Goal: Task Accomplishment & Management: Use online tool/utility

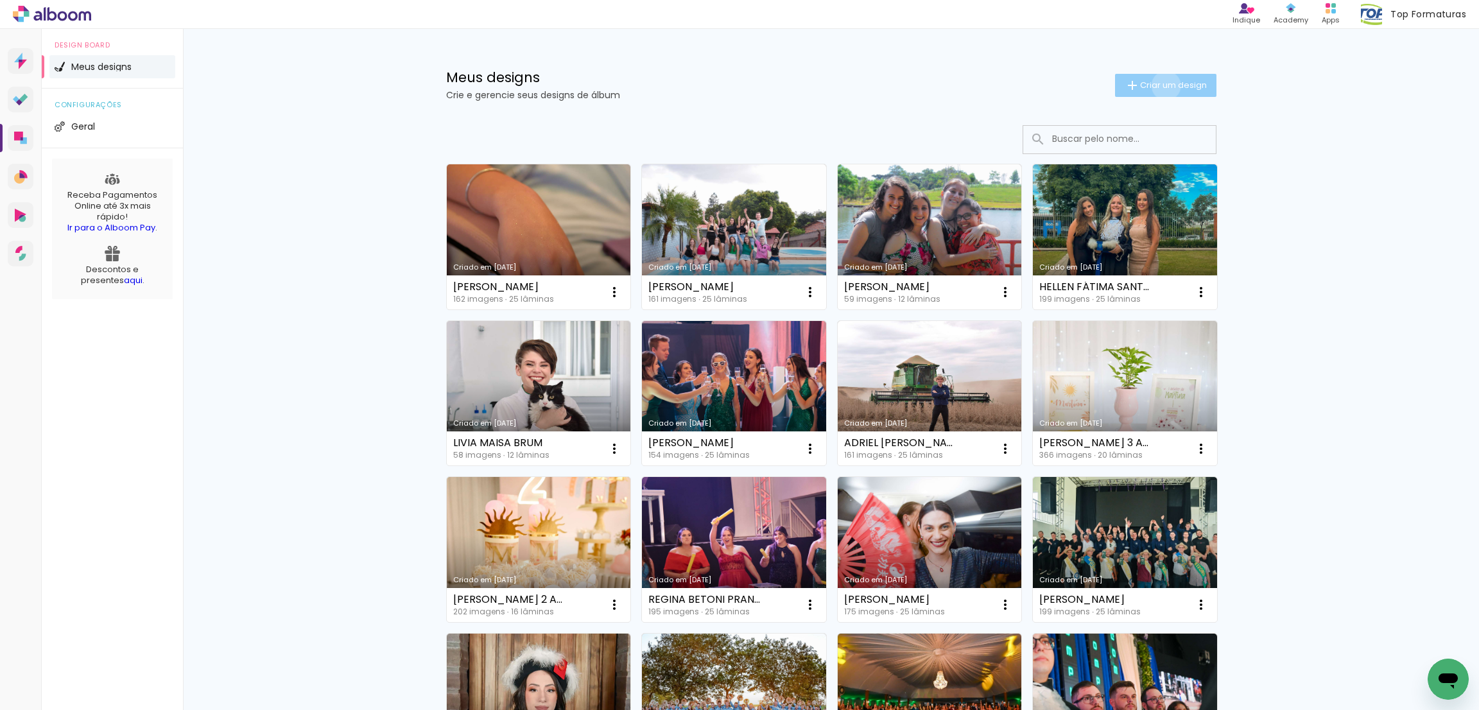
click at [1156, 85] on span "Criar um design" at bounding box center [1173, 85] width 67 height 8
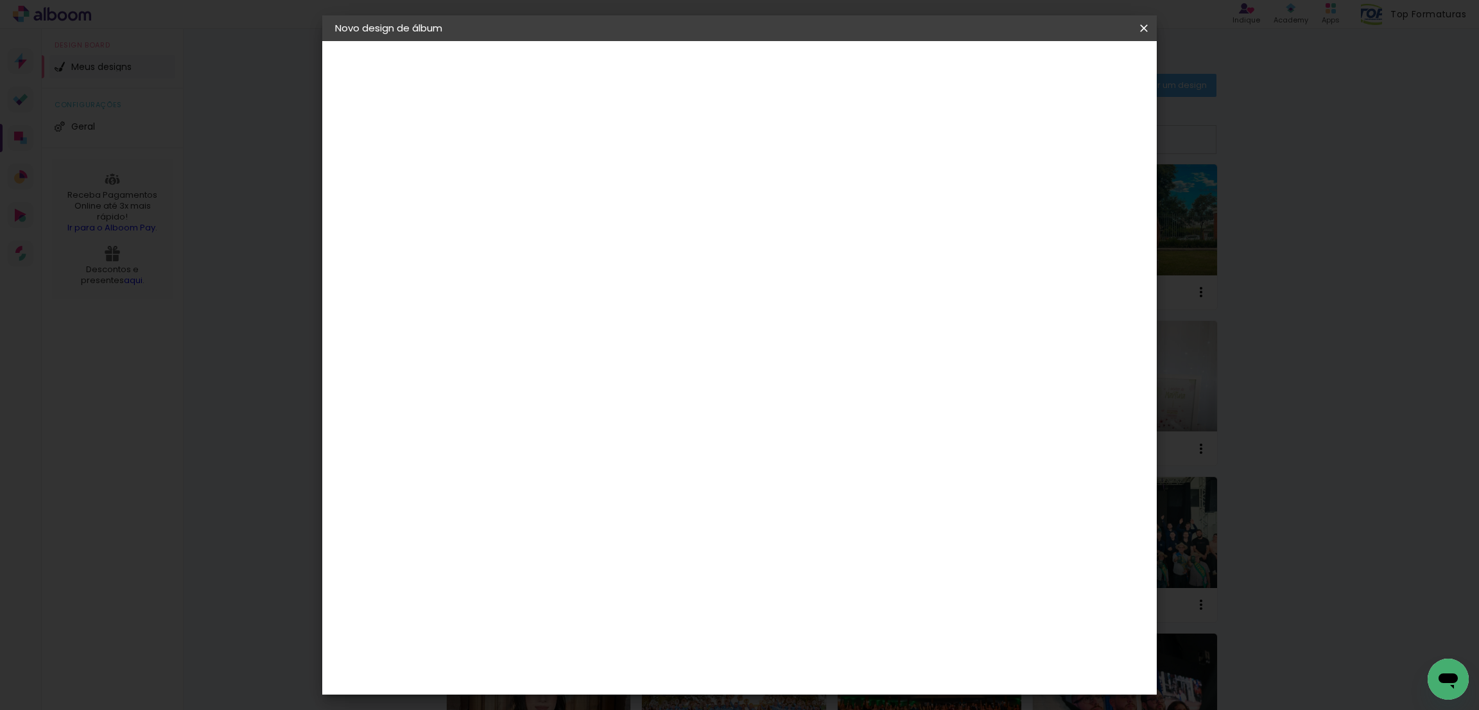
click at [1147, 22] on iron-icon at bounding box center [1144, 28] width 15 height 13
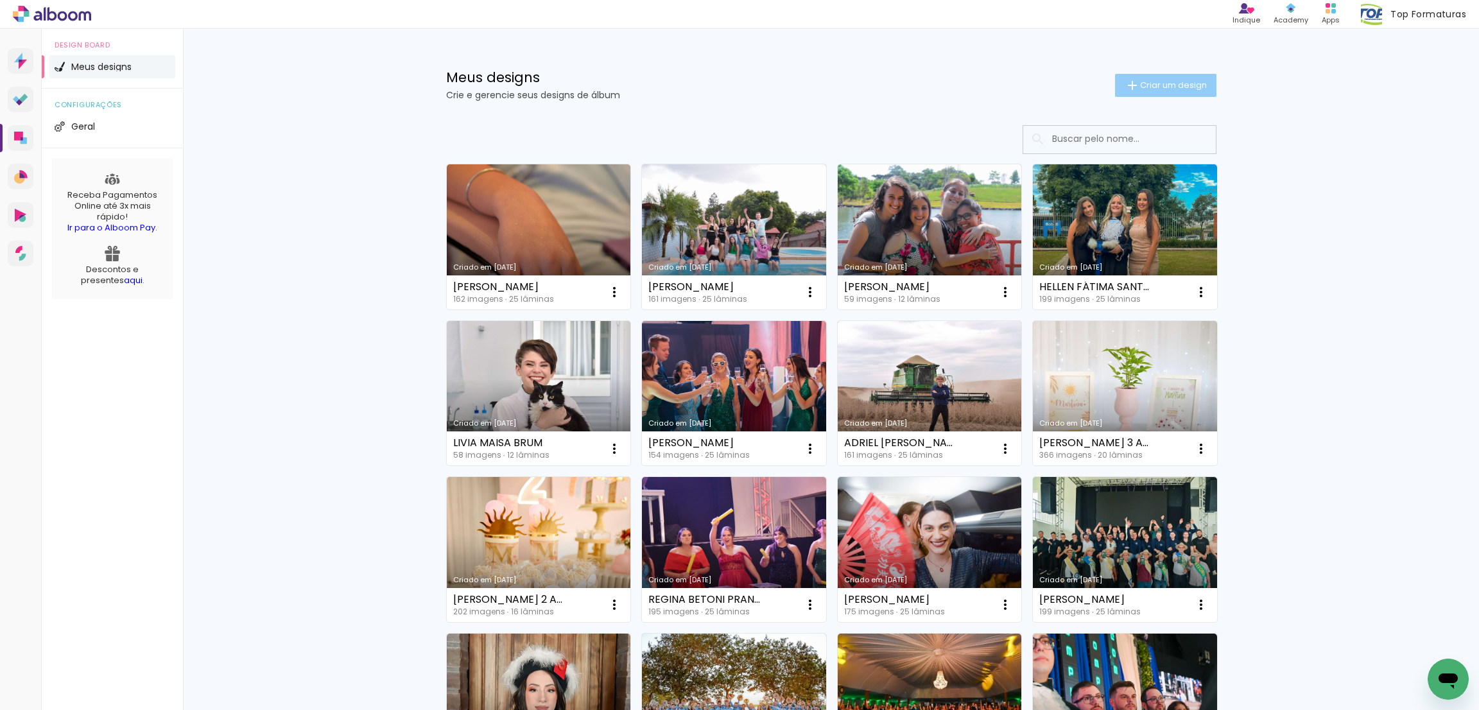
click at [1158, 81] on span "Criar um design" at bounding box center [1173, 85] width 67 height 8
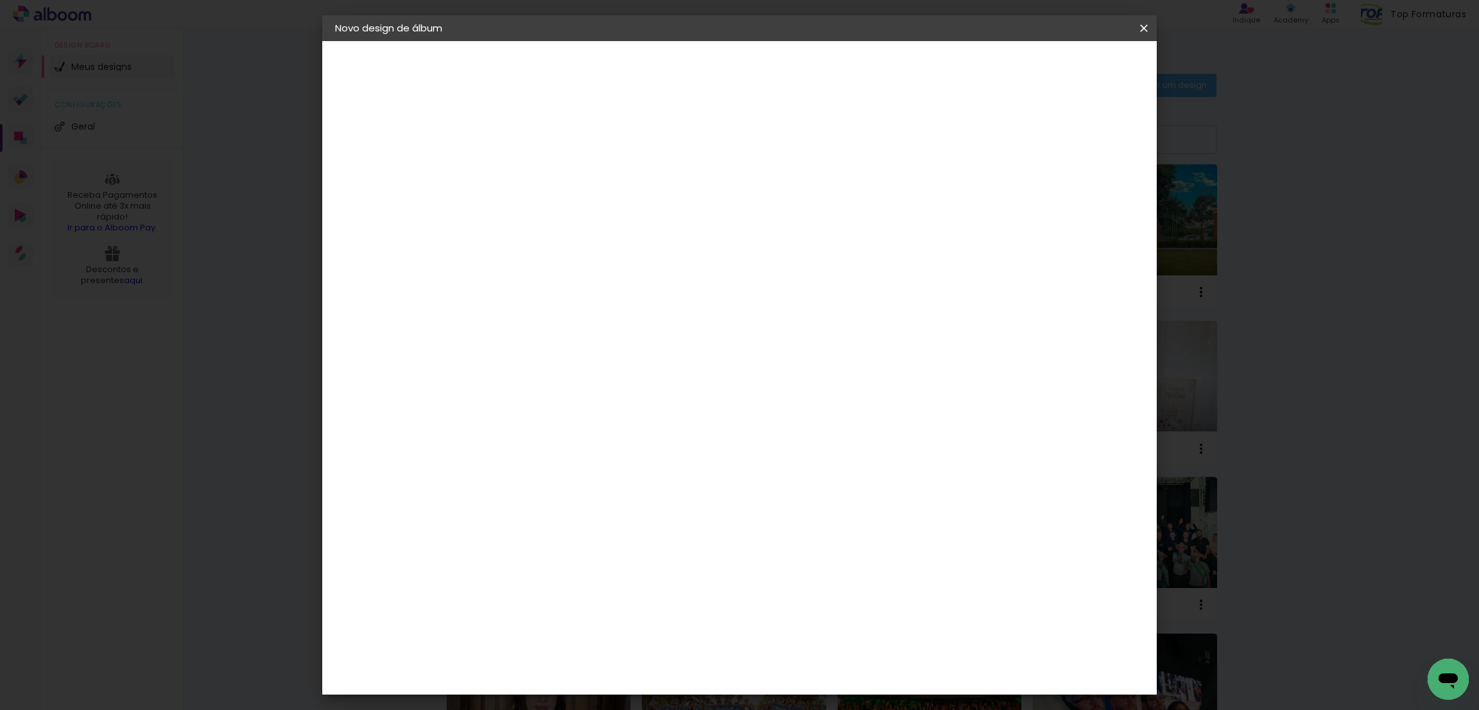
click at [582, 155] on div at bounding box center [545, 173] width 73 height 97
click at [550, 159] on paper-input-container "Título do álbum" at bounding box center [545, 173] width 9 height 33
click at [545, 169] on input at bounding box center [545, 172] width 0 height 20
type input "TARLINE QUELI RIBAS"
type paper-input "TARLINE QUELI RIBAS"
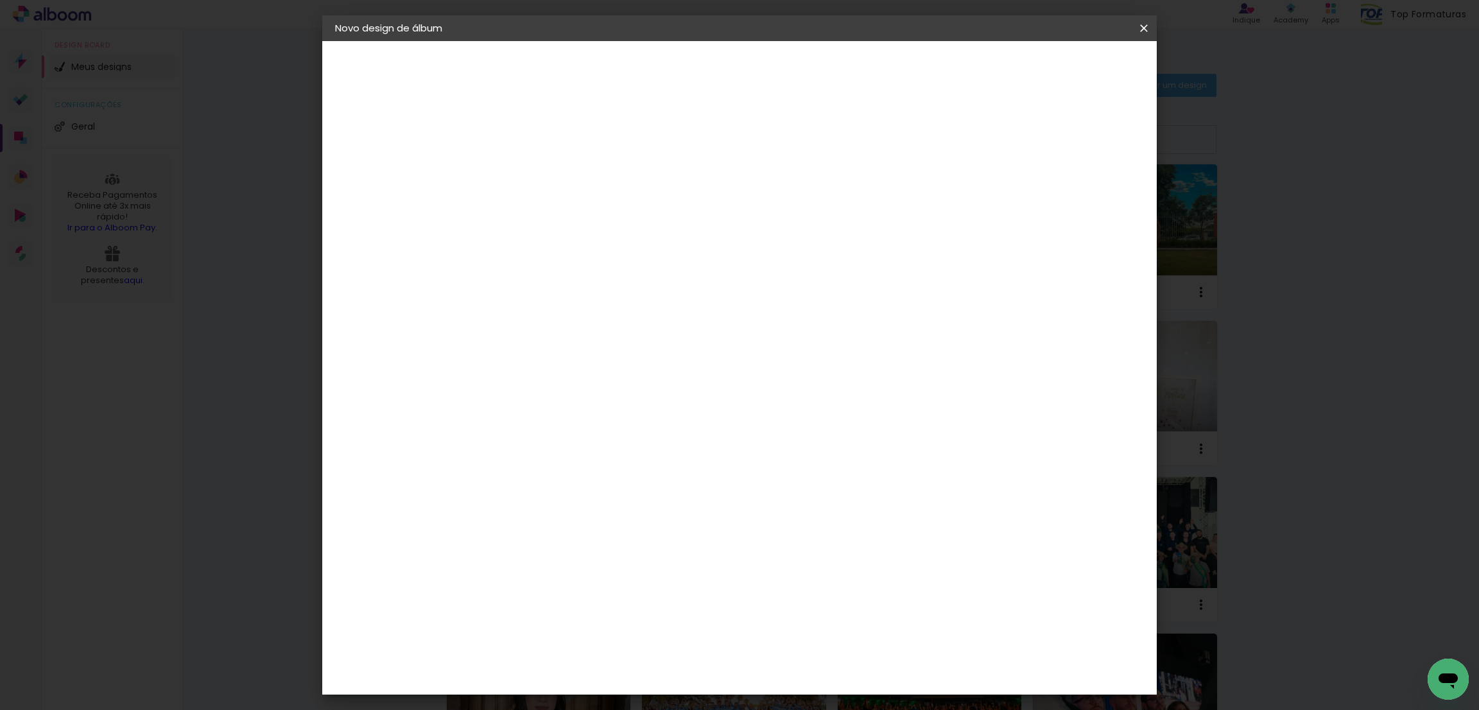
click at [0, 0] on slot "Avançar" at bounding box center [0, 0] width 0 height 0
click at [632, 699] on span "30 × 30" at bounding box center [602, 716] width 60 height 34
click at [754, 60] on paper-button "Avançar" at bounding box center [723, 68] width 63 height 22
click at [0, 0] on slot "Mostrar sangria" at bounding box center [0, 0] width 0 height 0
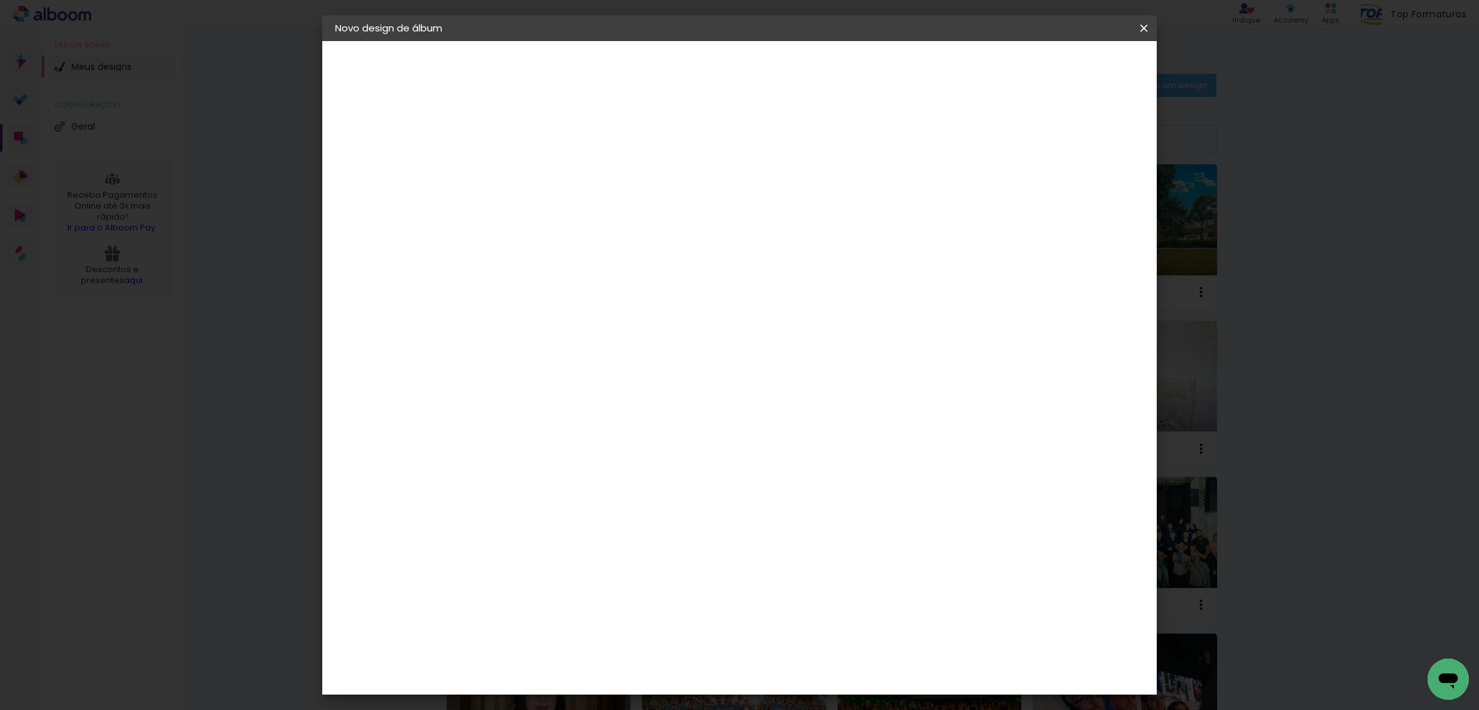
type paper-checkbox "on"
click at [1086, 89] on header "Revisão Verifique as configurações do seu álbum. Voltar Iniciar design" at bounding box center [790, 74] width 602 height 66
click at [1059, 69] on span "Iniciar design" at bounding box center [1029, 68] width 58 height 9
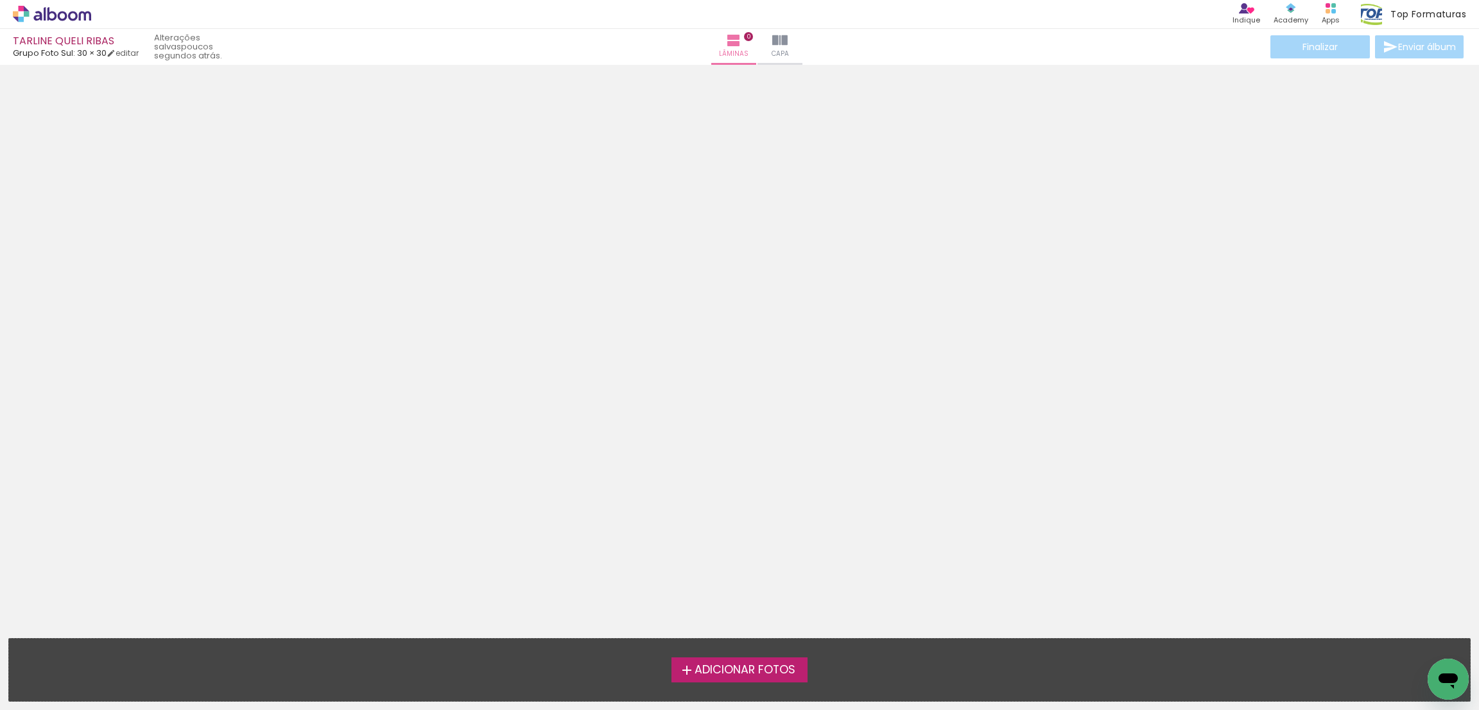
click at [721, 667] on span "Adicionar Fotos" at bounding box center [745, 671] width 101 height 12
click at [0, 0] on input "file" at bounding box center [0, 0] width 0 height 0
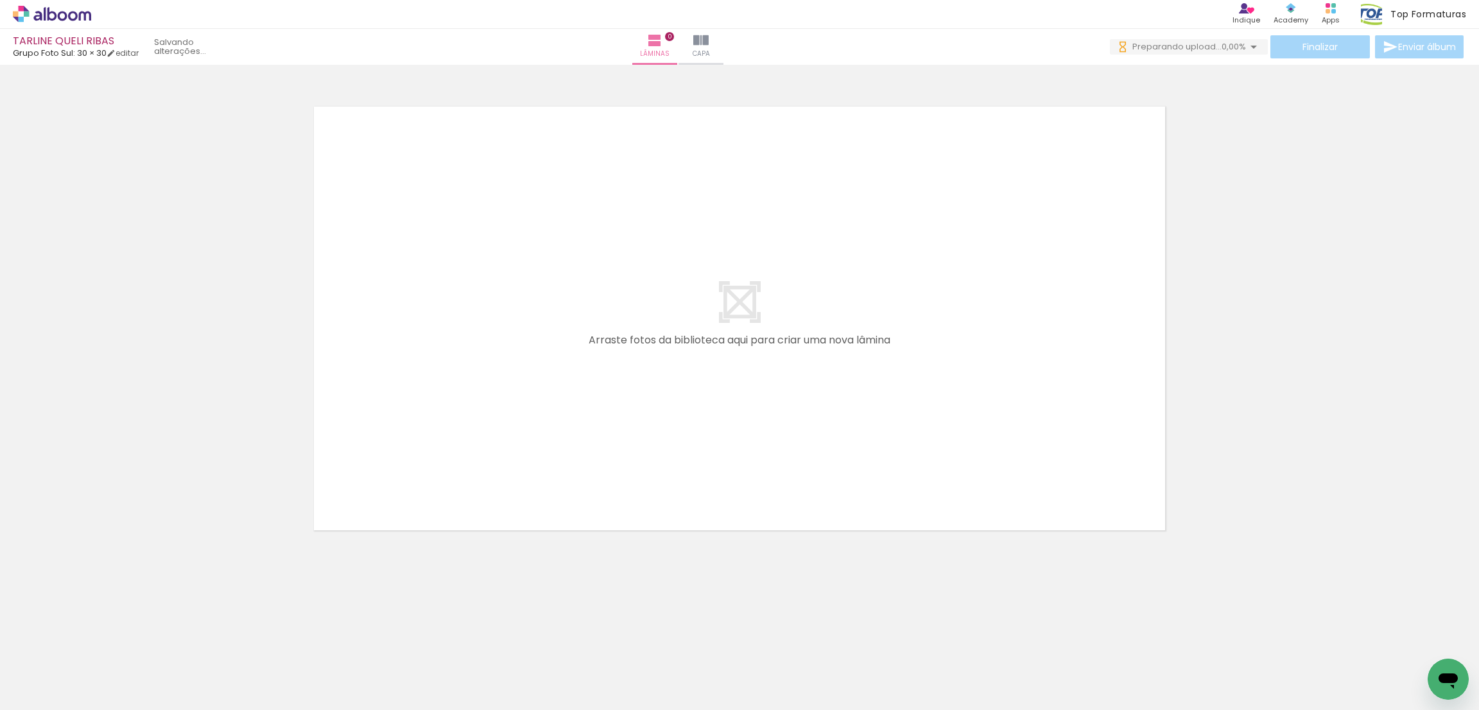
click at [49, 668] on input "Todas as fotos" at bounding box center [36, 671] width 49 height 11
click at [0, 0] on slot "Não utilizadas" at bounding box center [0, 0] width 0 height 0
type input "Não utilizadas"
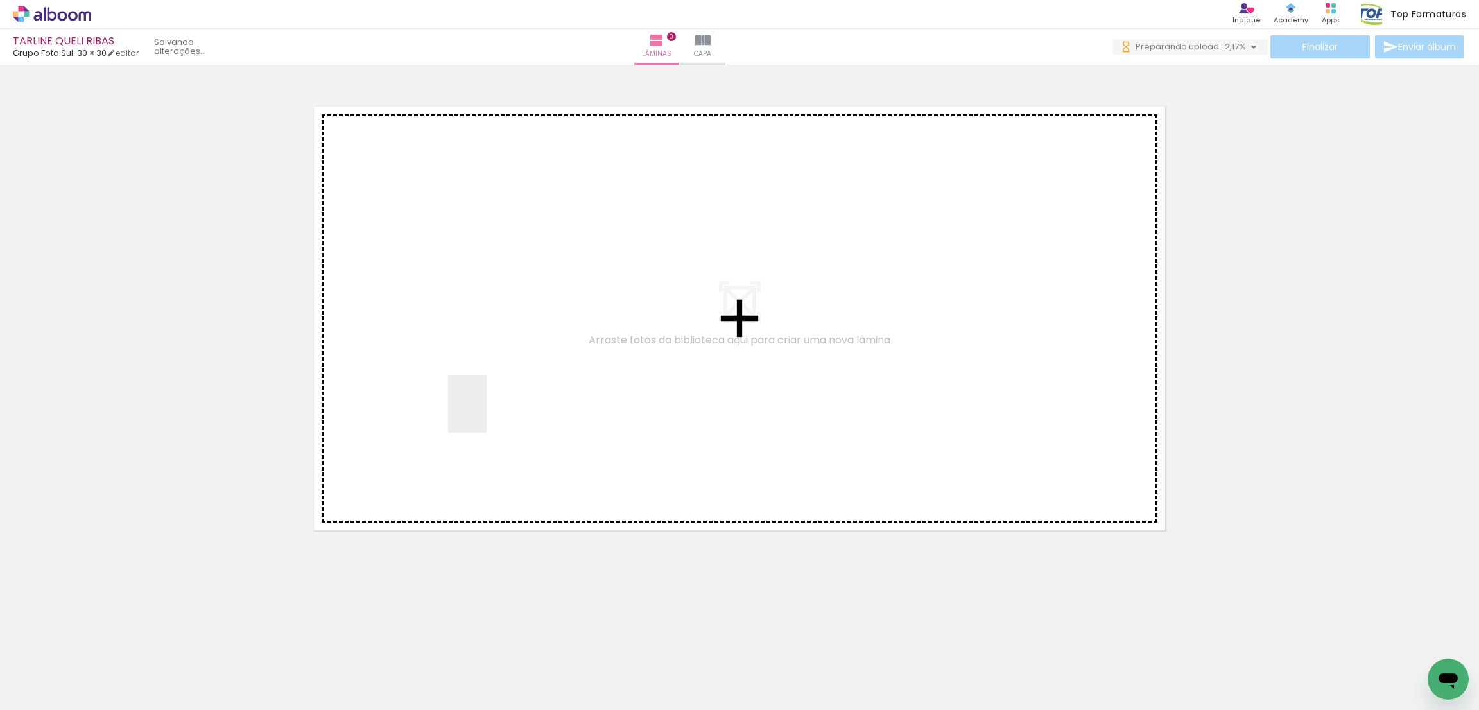
drag, startPoint x: 387, startPoint y: 685, endPoint x: 487, endPoint y: 414, distance: 289.5
click at [487, 414] on quentale-workspace at bounding box center [739, 355] width 1479 height 710
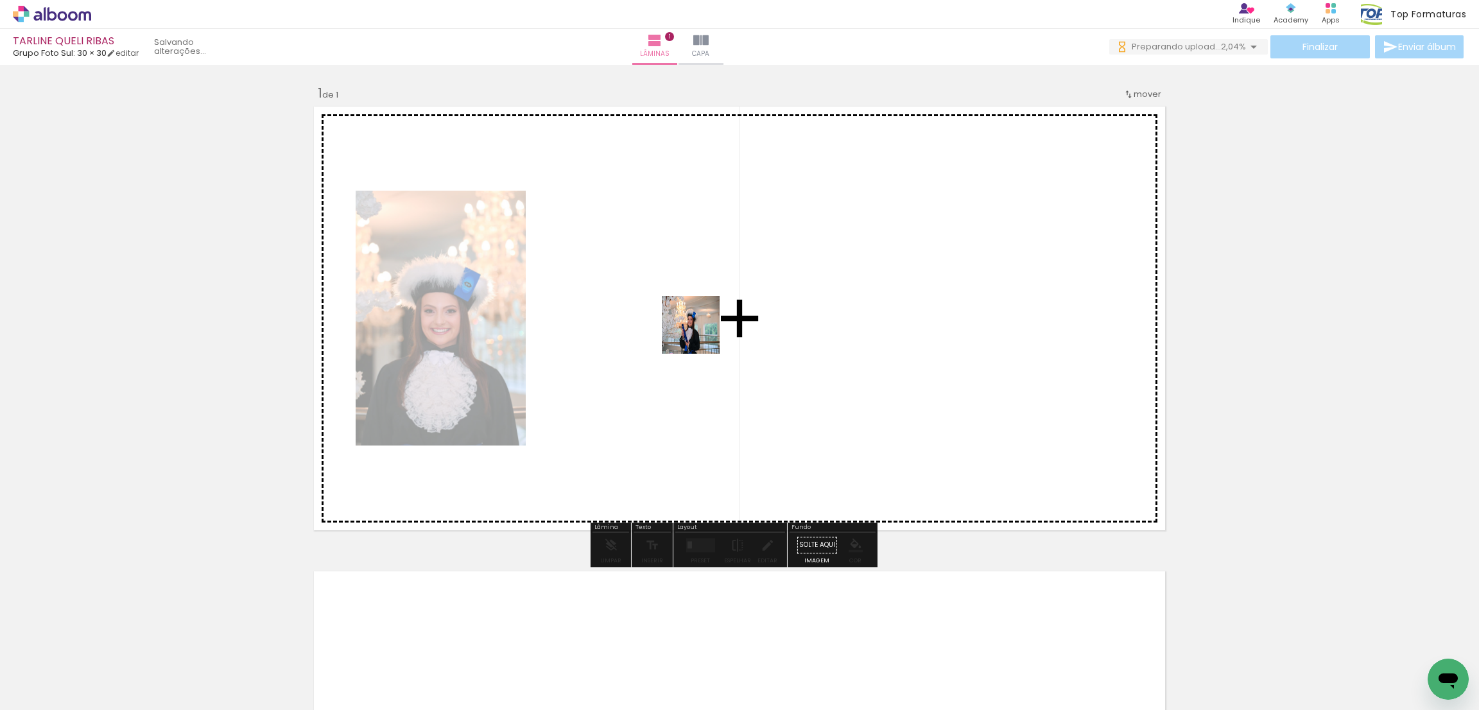
drag, startPoint x: 390, startPoint y: 679, endPoint x: 528, endPoint y: 606, distance: 156.6
click at [769, 257] on quentale-workspace at bounding box center [739, 355] width 1479 height 710
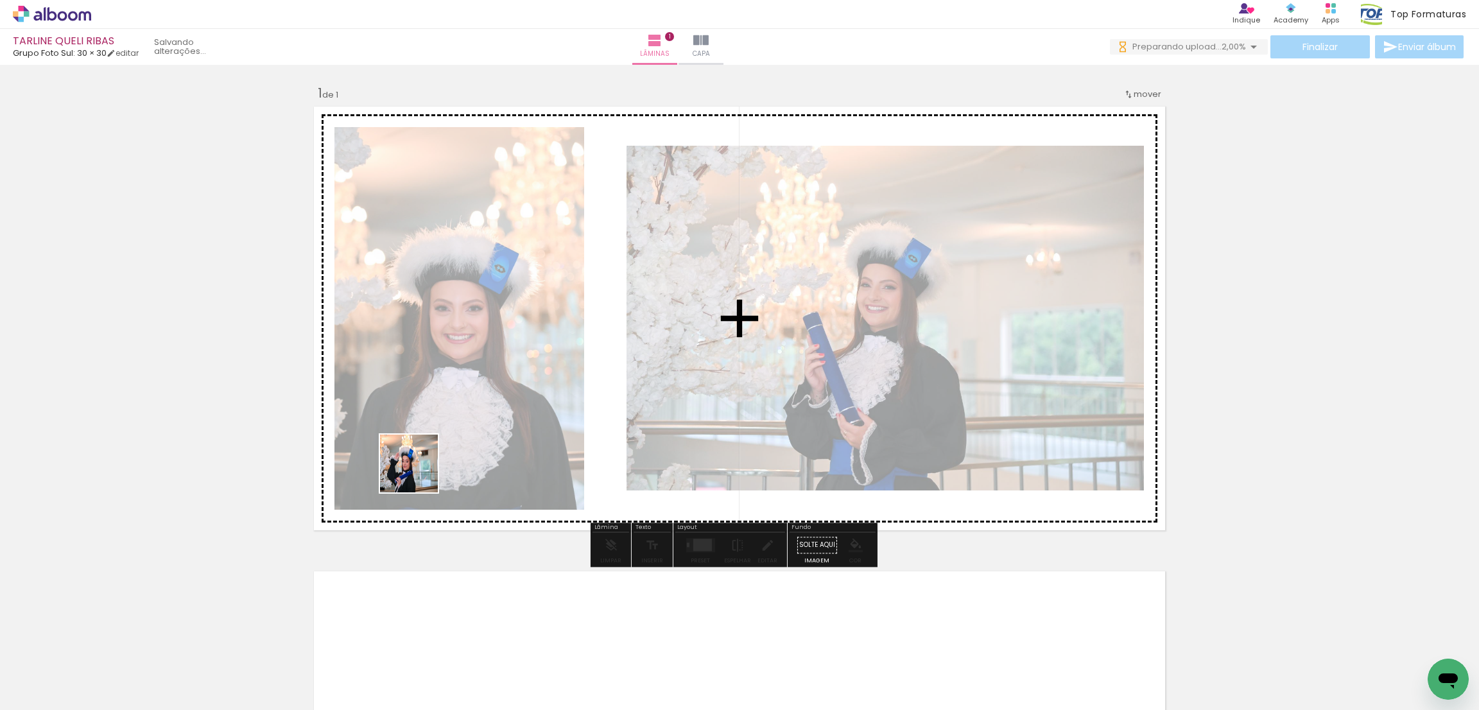
drag, startPoint x: 419, startPoint y: 473, endPoint x: 383, endPoint y: 635, distance: 165.6
click at [421, 437] on quentale-workspace at bounding box center [739, 355] width 1479 height 710
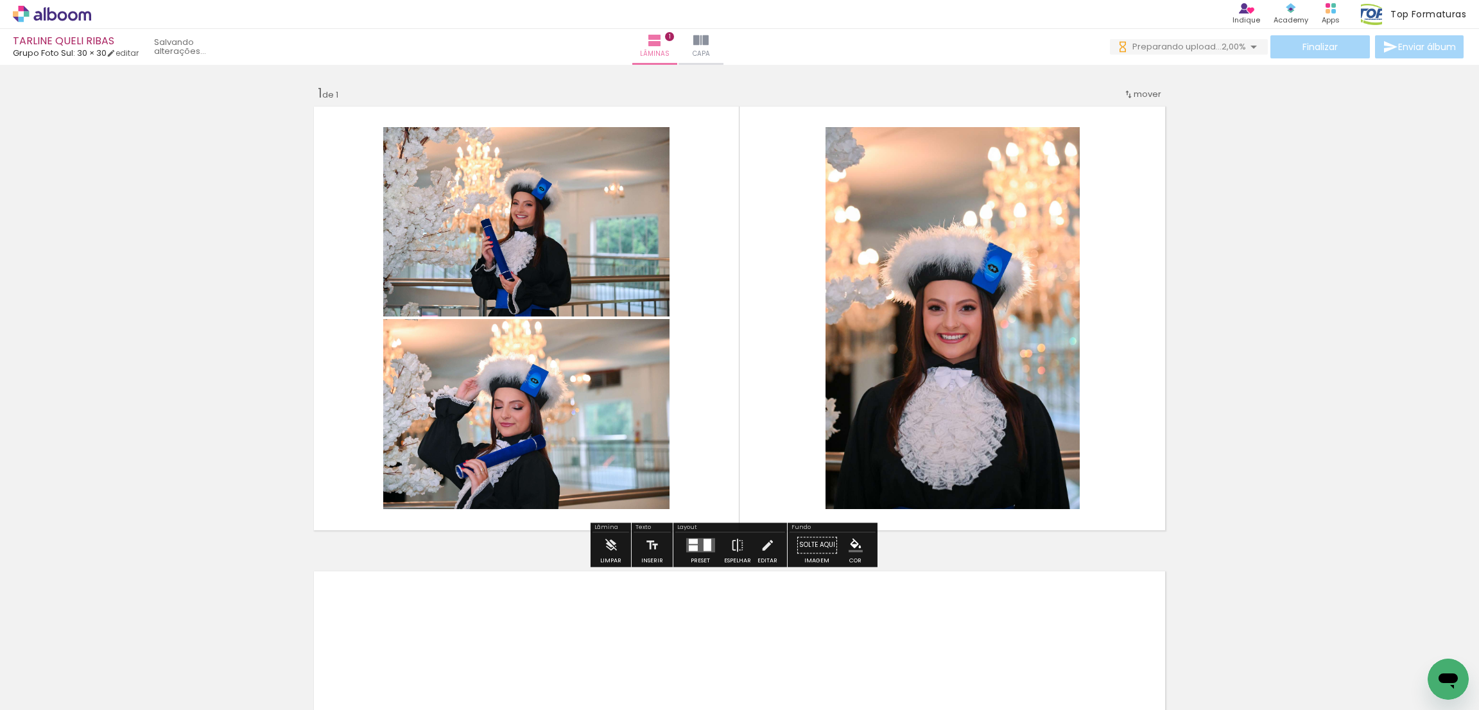
drag, startPoint x: 396, startPoint y: 658, endPoint x: 446, endPoint y: 470, distance: 194.7
click at [440, 459] on quentale-workspace at bounding box center [739, 355] width 1479 height 710
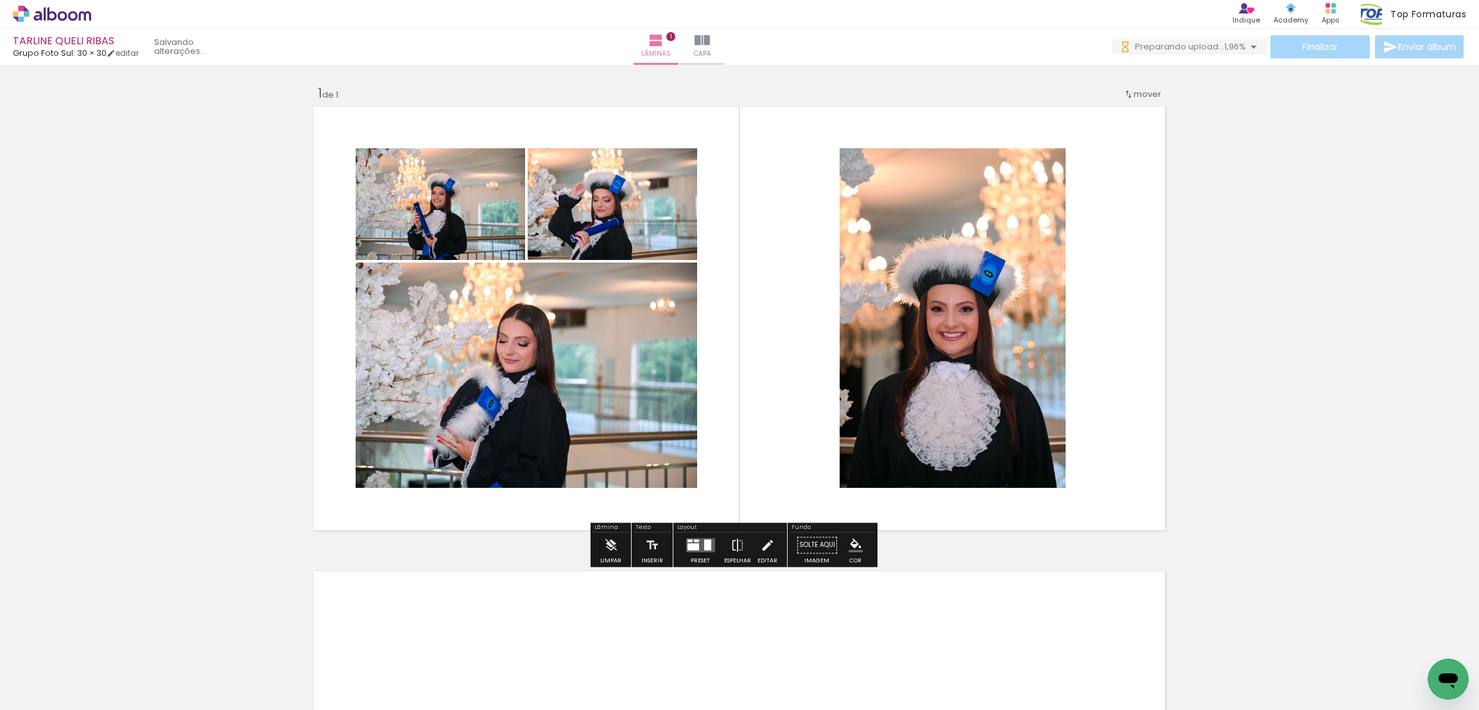
click at [696, 548] on quentale-layouter at bounding box center [700, 545] width 29 height 14
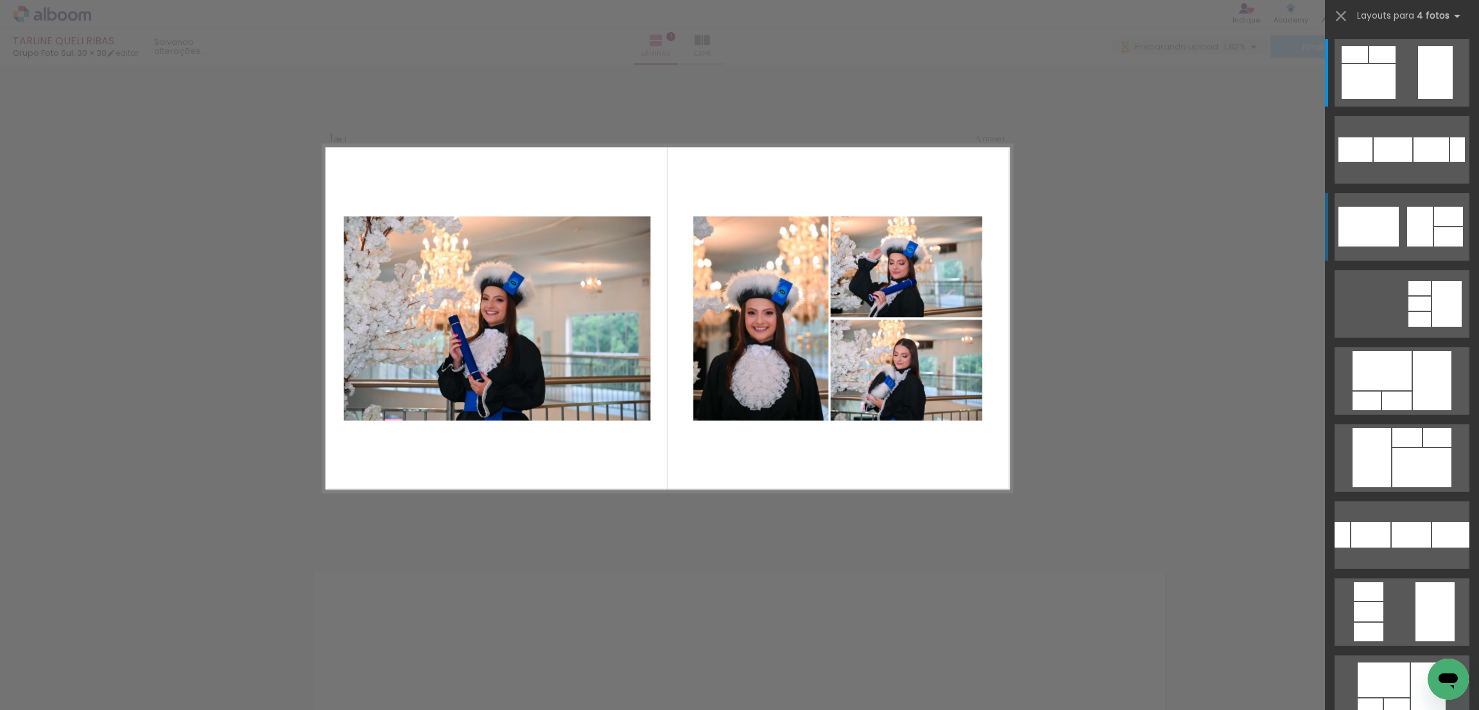
click at [1352, 228] on div at bounding box center [1369, 227] width 60 height 40
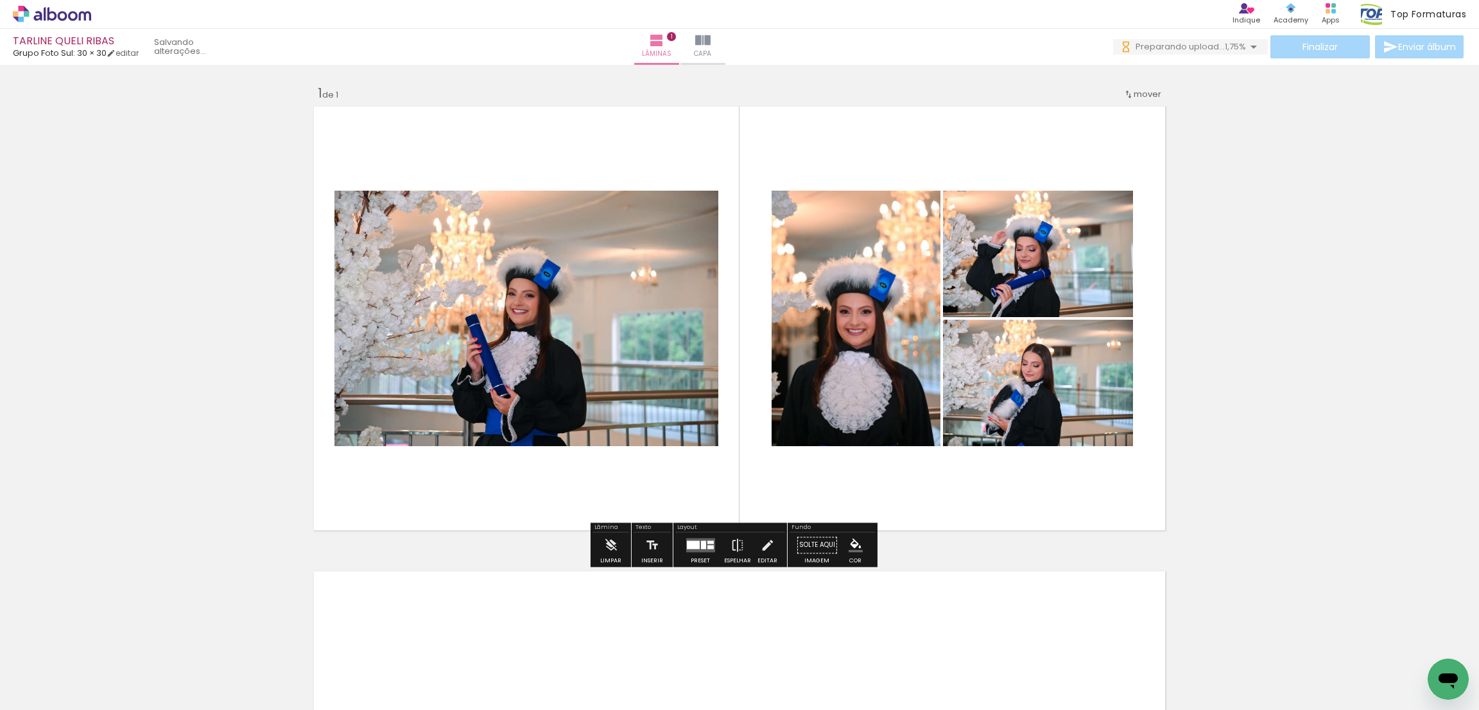
click at [701, 545] on div at bounding box center [703, 545] width 5 height 8
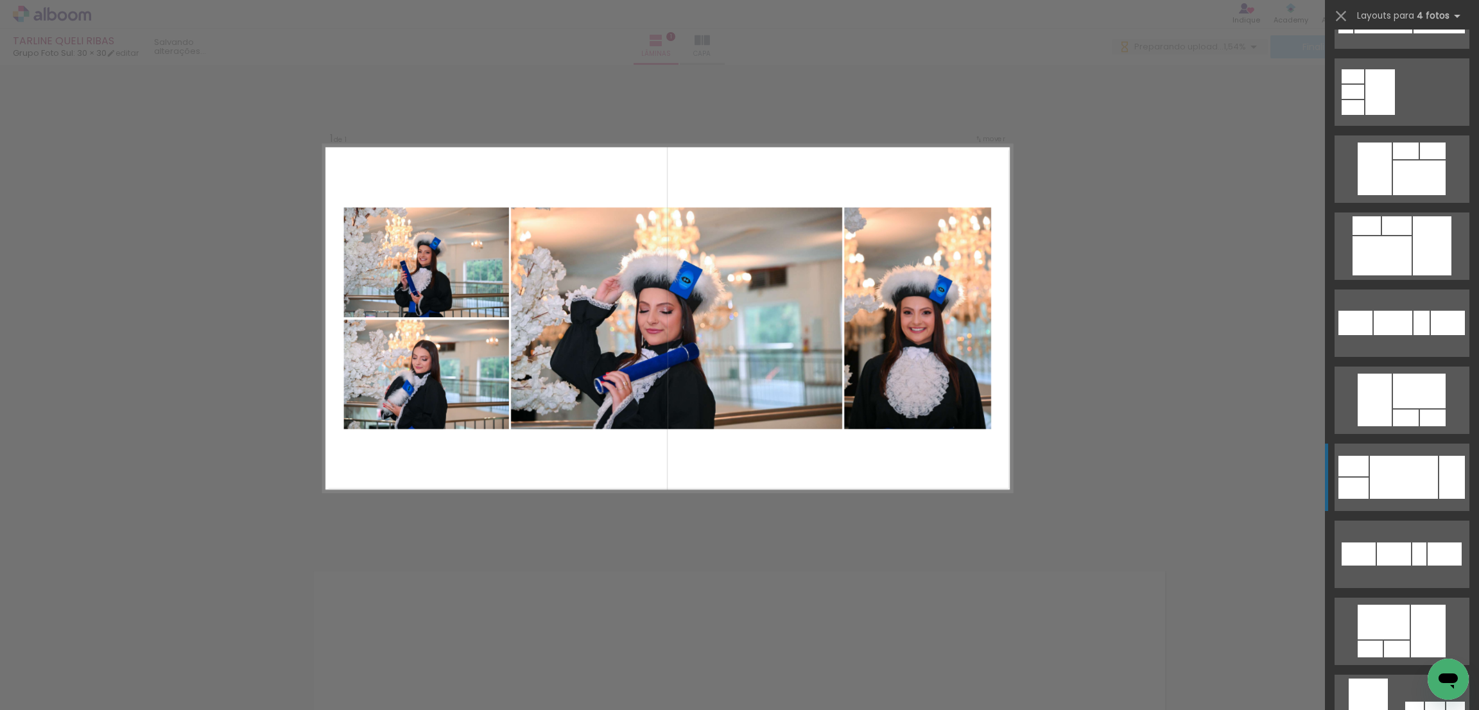
click at [1423, 470] on div at bounding box center [1404, 477] width 68 height 43
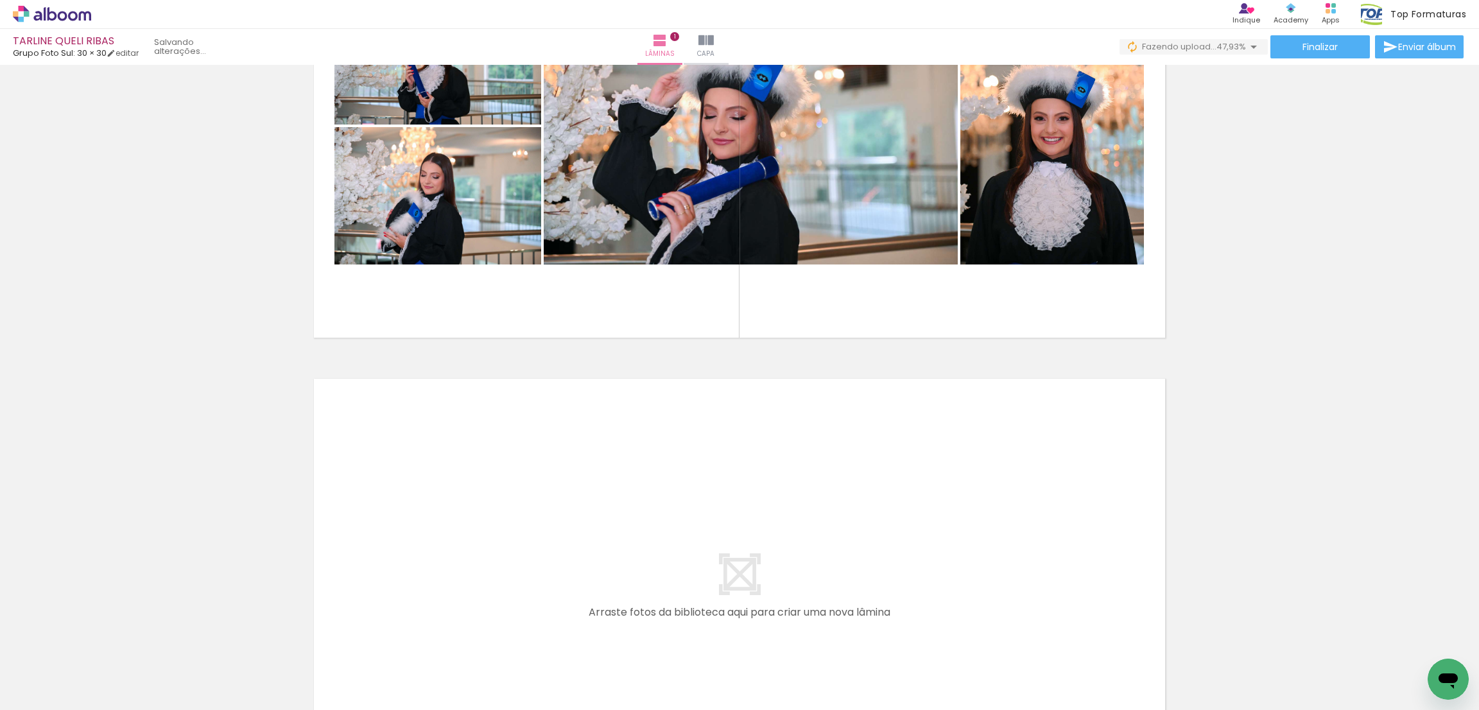
scroll to position [288, 0]
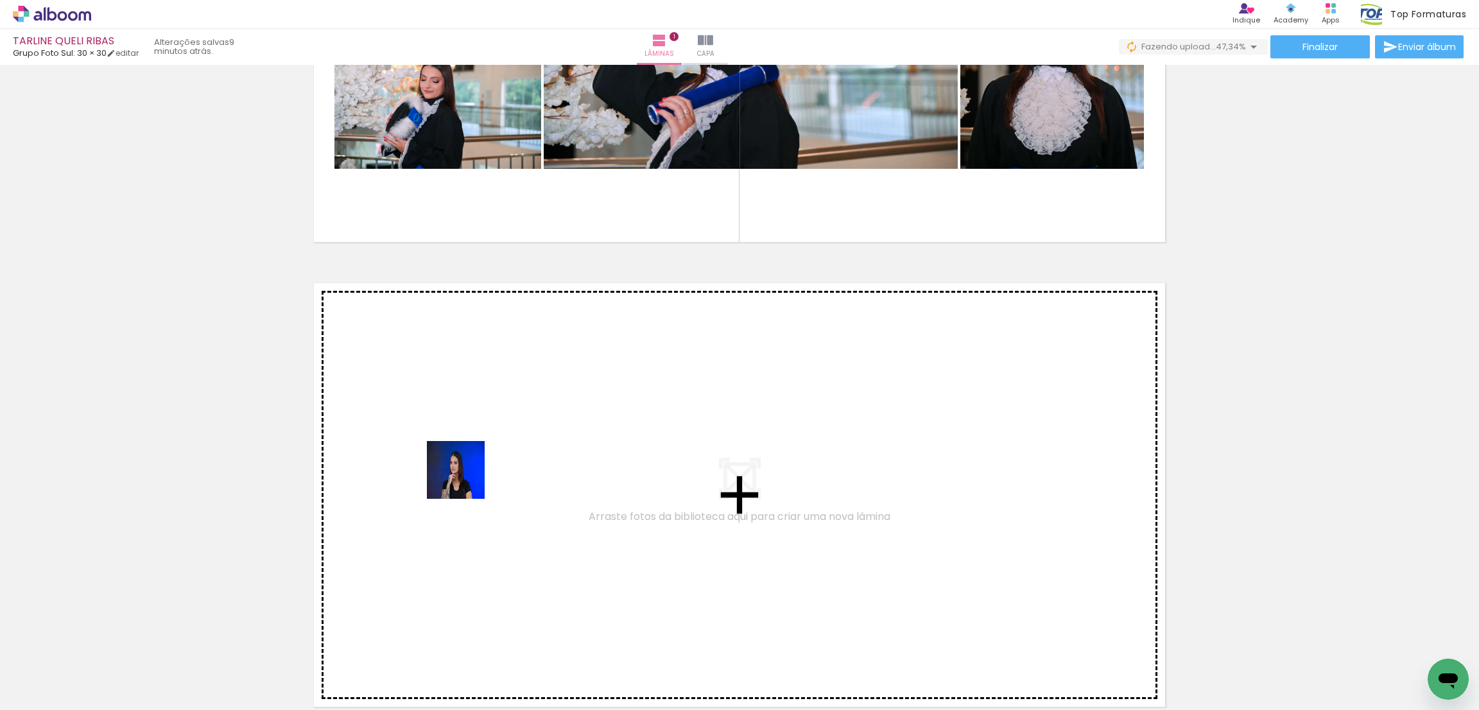
drag, startPoint x: 399, startPoint y: 667, endPoint x: 322, endPoint y: 699, distance: 83.2
click at [479, 440] on quentale-workspace at bounding box center [739, 355] width 1479 height 710
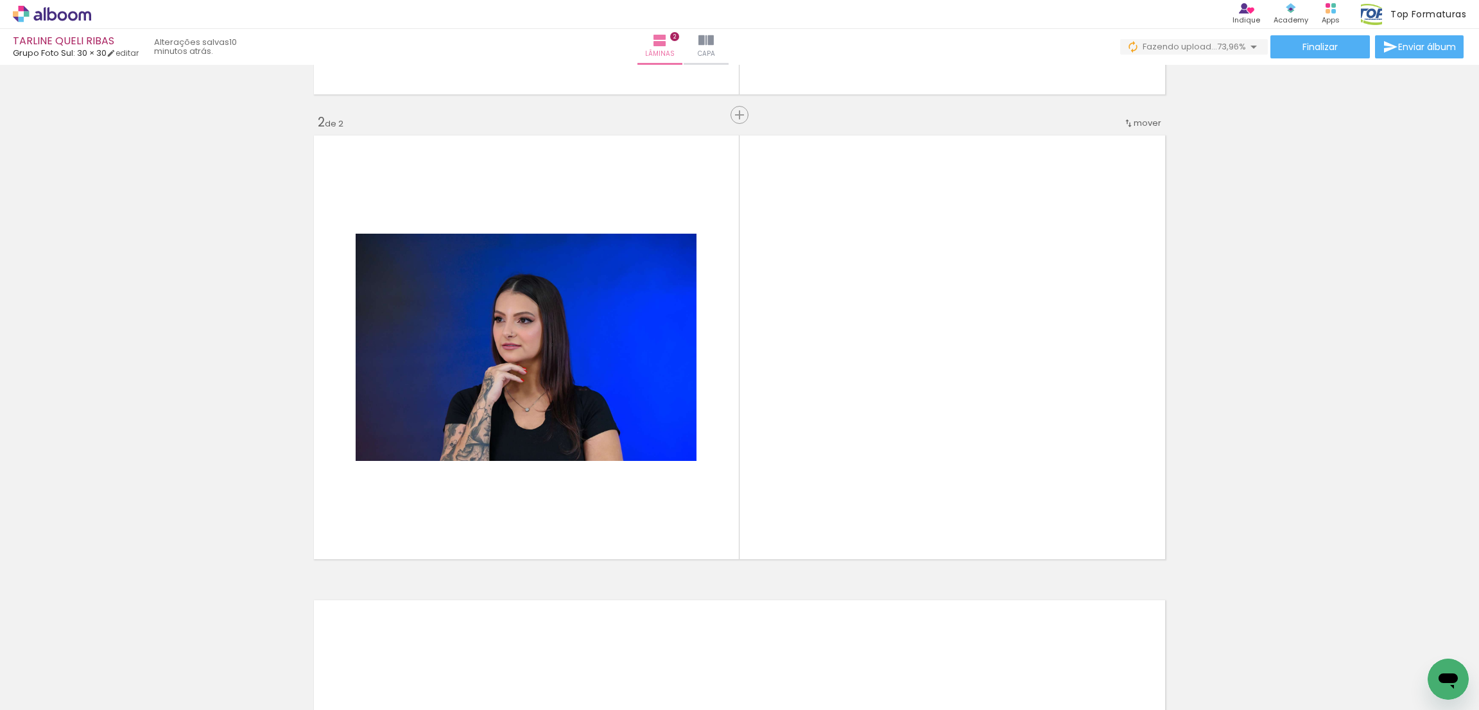
scroll to position [0, 10424]
drag, startPoint x: 1135, startPoint y: 667, endPoint x: 1192, endPoint y: 645, distance: 61.0
click at [963, 322] on quentale-workspace at bounding box center [739, 355] width 1479 height 710
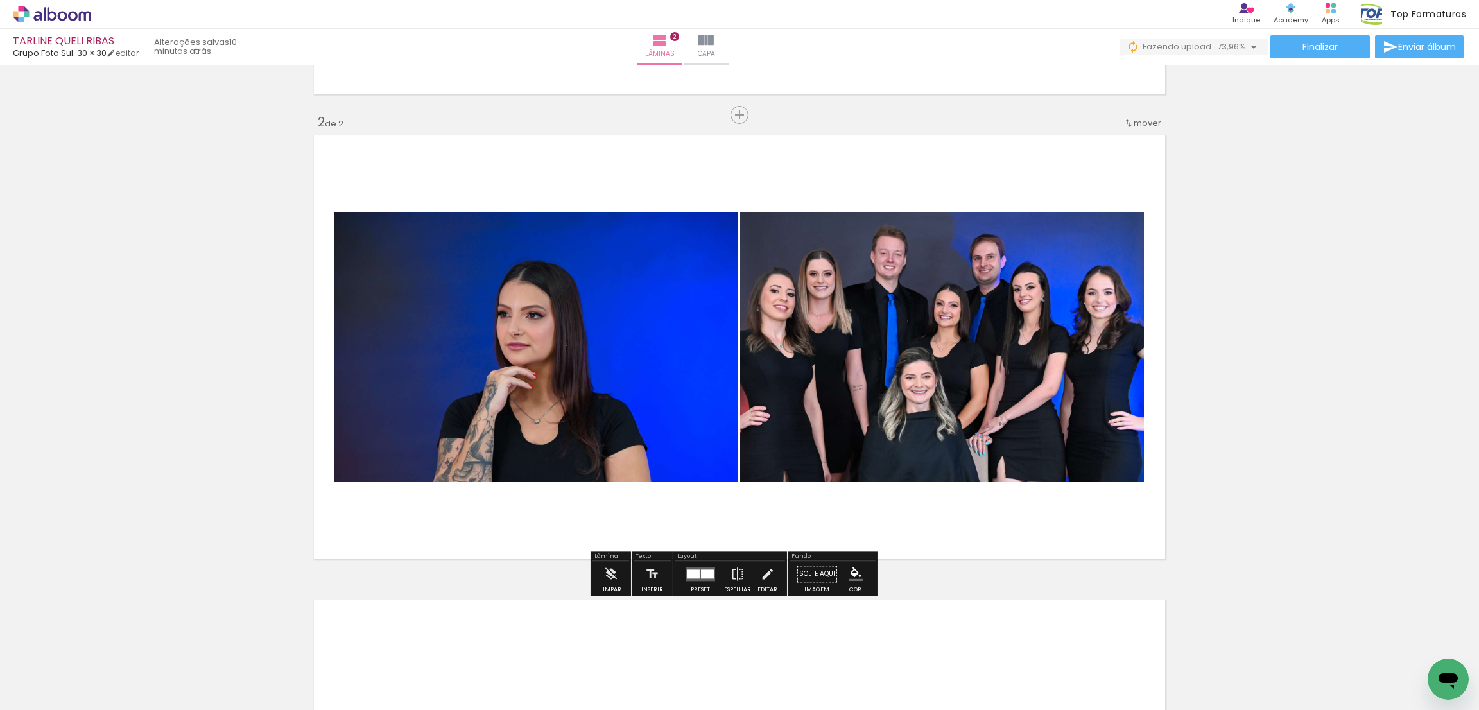
scroll to position [0, 10352]
drag, startPoint x: 1216, startPoint y: 679, endPoint x: 1061, endPoint y: 634, distance: 160.7
click at [951, 377] on quentale-workspace at bounding box center [739, 355] width 1479 height 710
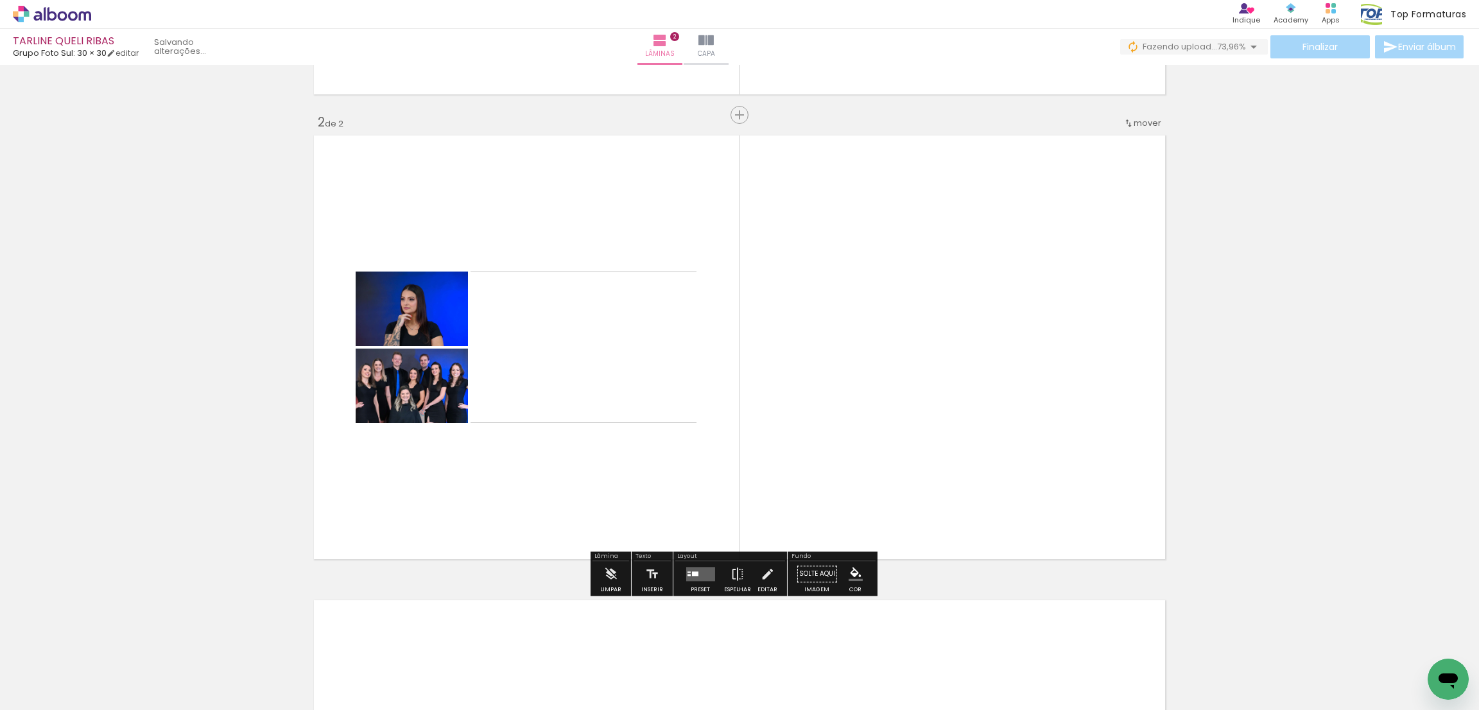
scroll to position [0, 10280]
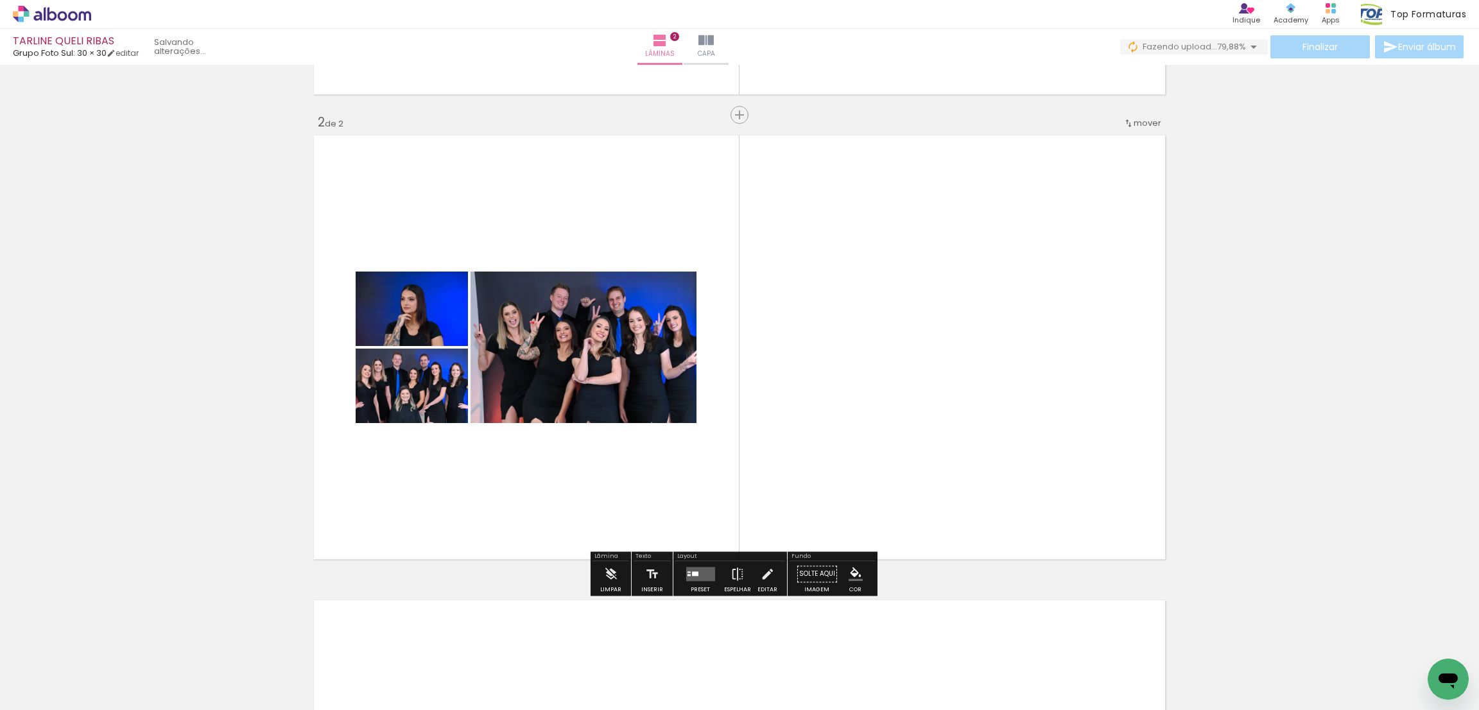
drag, startPoint x: 1226, startPoint y: 682, endPoint x: 1293, endPoint y: 664, distance: 69.8
click at [977, 379] on quentale-workspace at bounding box center [739, 355] width 1479 height 710
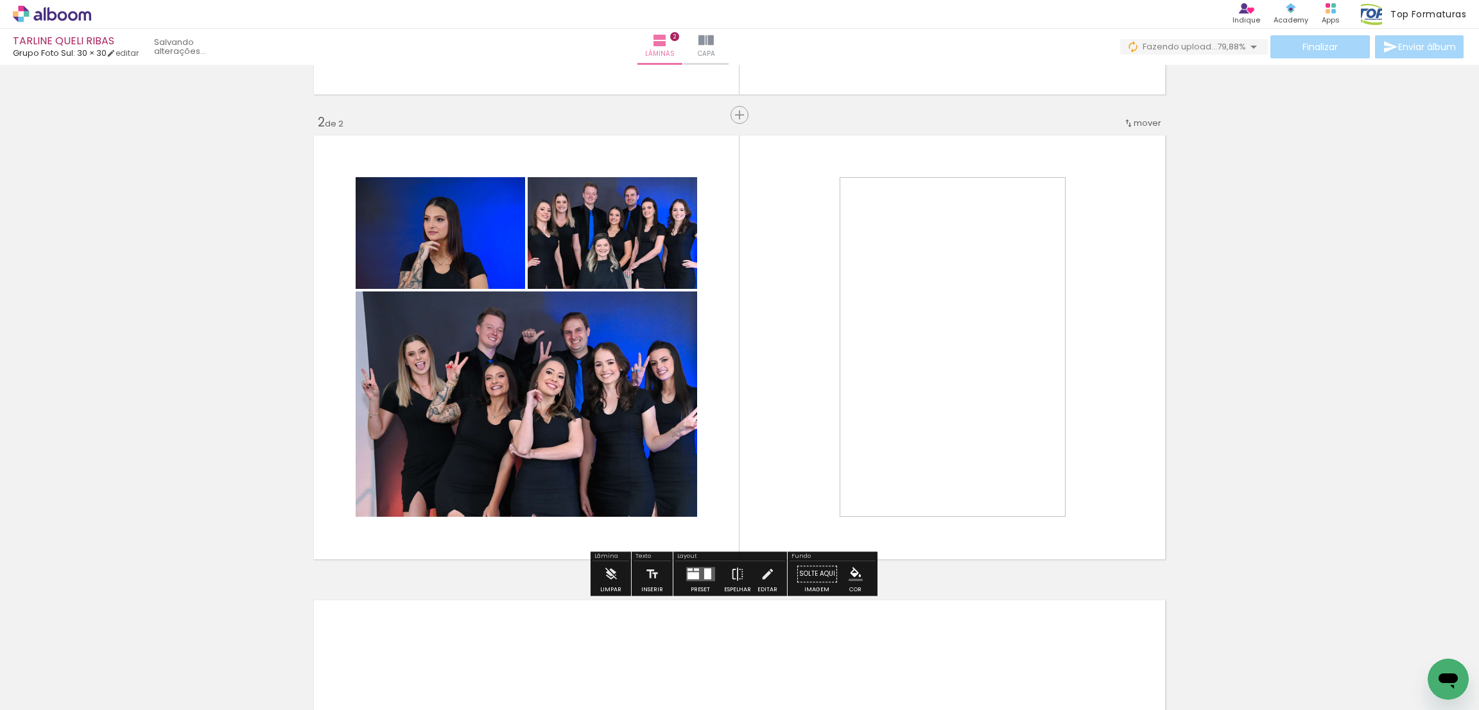
scroll to position [0, 10208]
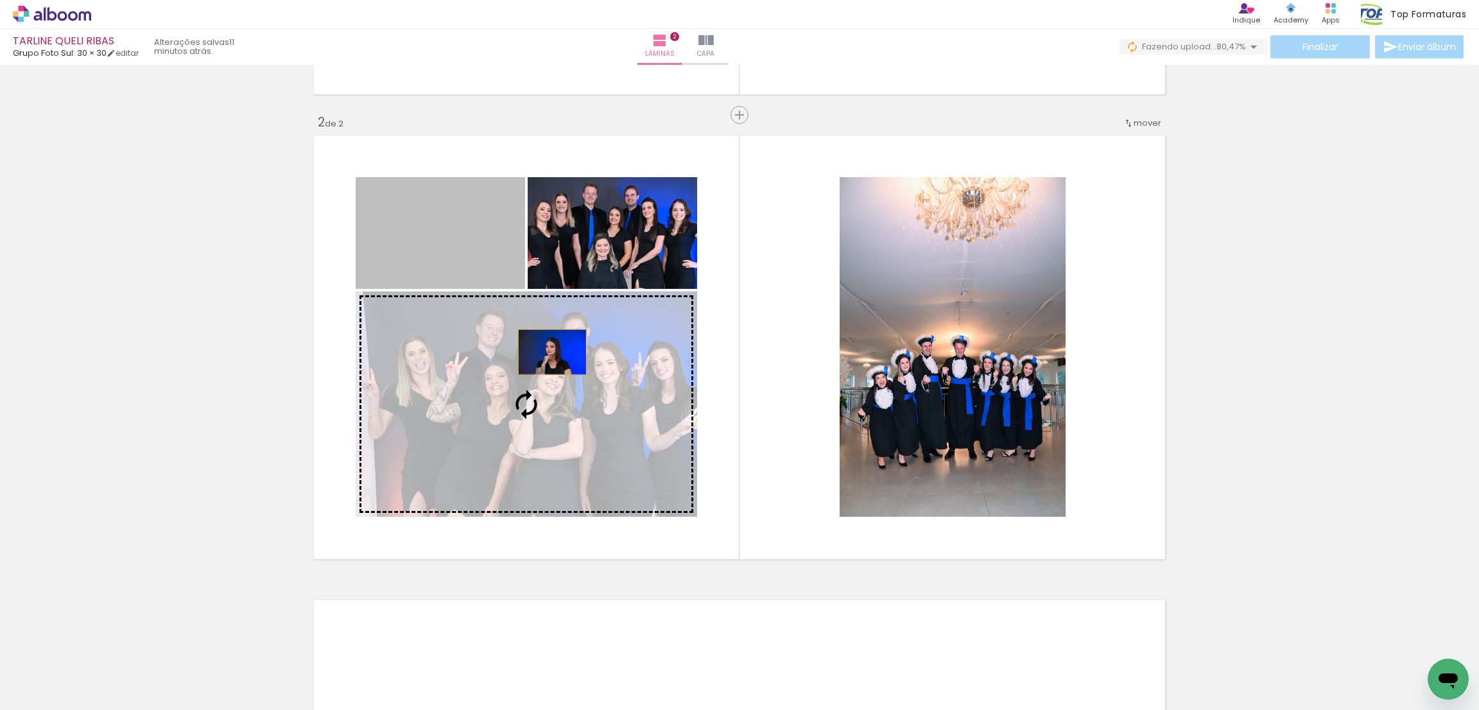
drag, startPoint x: 511, startPoint y: 263, endPoint x: 552, endPoint y: 371, distance: 114.6
click at [0, 0] on slot at bounding box center [0, 0] width 0 height 0
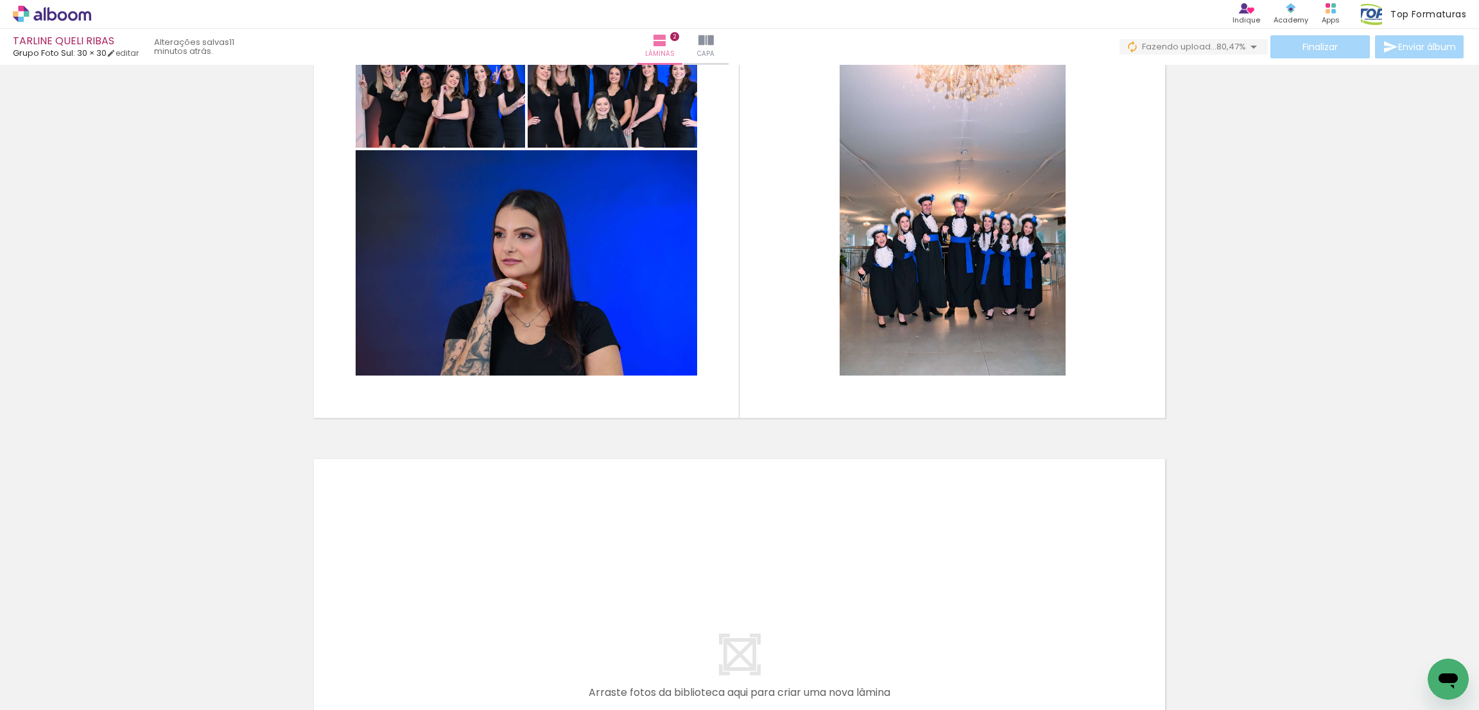
scroll to position [0, 1648]
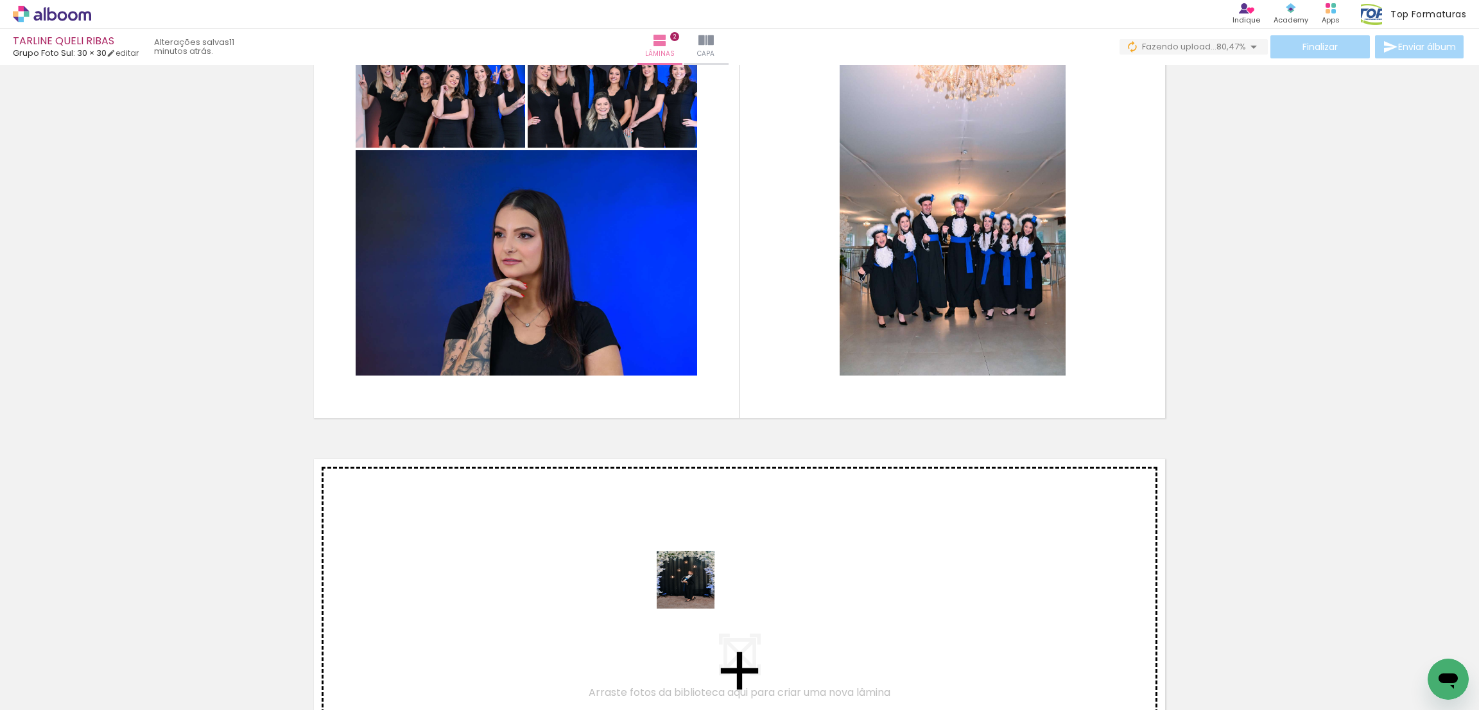
drag, startPoint x: 708, startPoint y: 650, endPoint x: 745, endPoint y: 686, distance: 51.8
click at [691, 537] on quentale-workspace at bounding box center [739, 355] width 1479 height 710
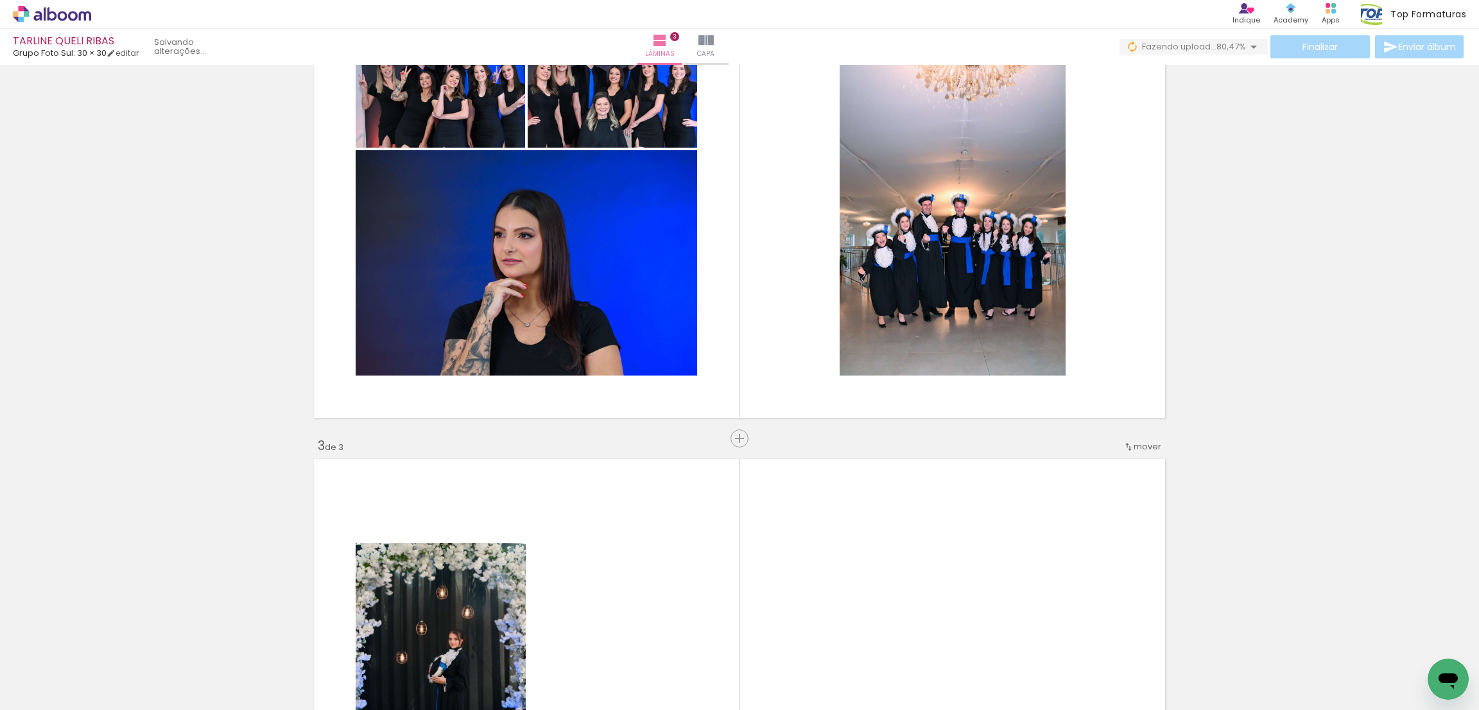
scroll to position [900, 0]
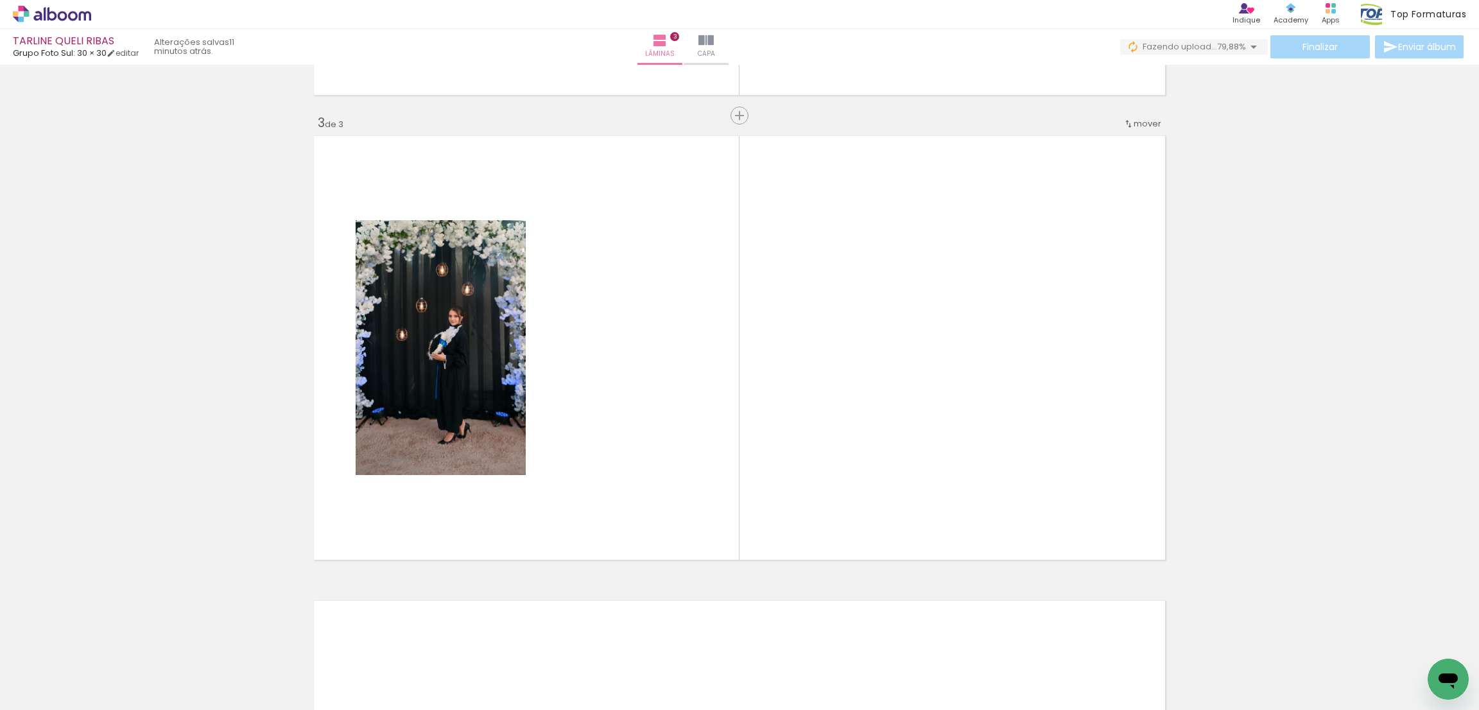
drag, startPoint x: 715, startPoint y: 681, endPoint x: 699, endPoint y: 659, distance: 27.3
click at [738, 482] on quentale-workspace at bounding box center [739, 355] width 1479 height 710
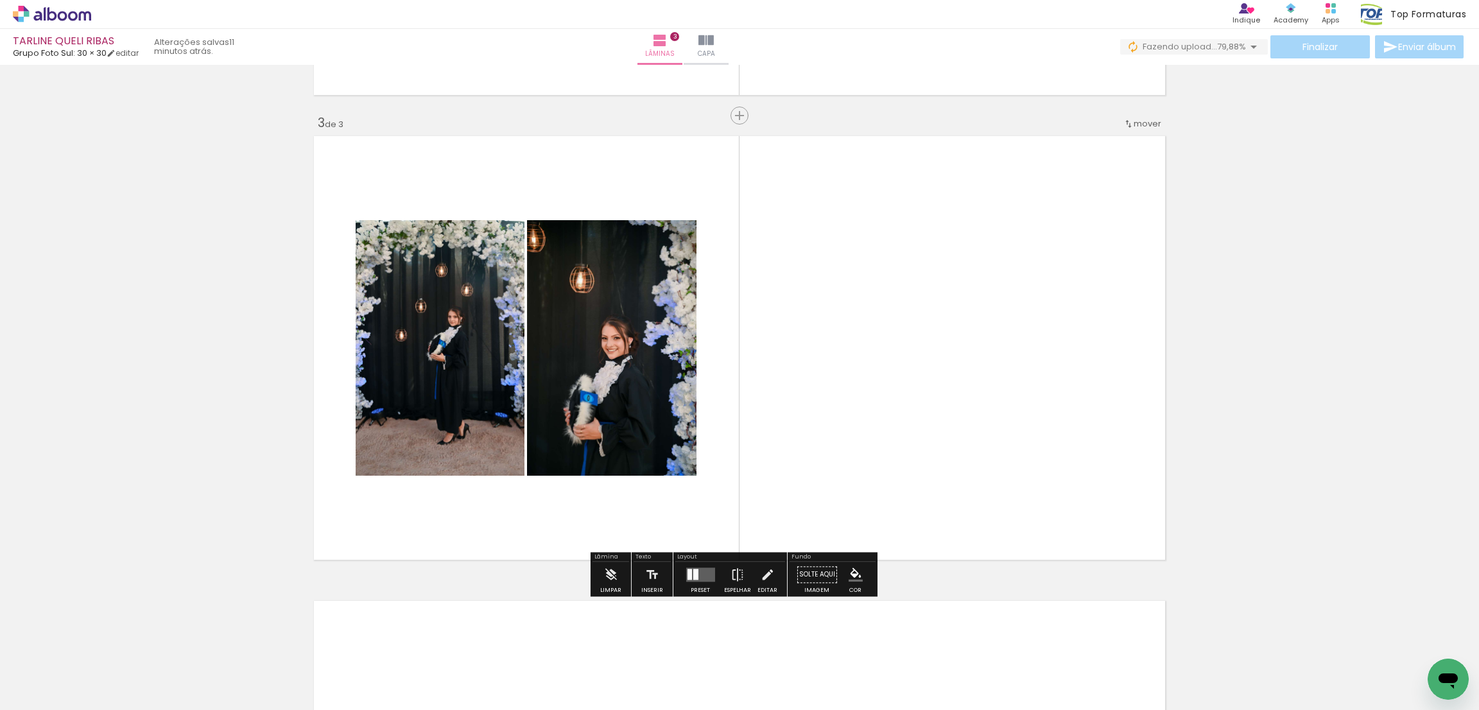
drag, startPoint x: 722, startPoint y: 661, endPoint x: 715, endPoint y: 690, distance: 29.9
click at [723, 482] on quentale-workspace at bounding box center [739, 355] width 1479 height 710
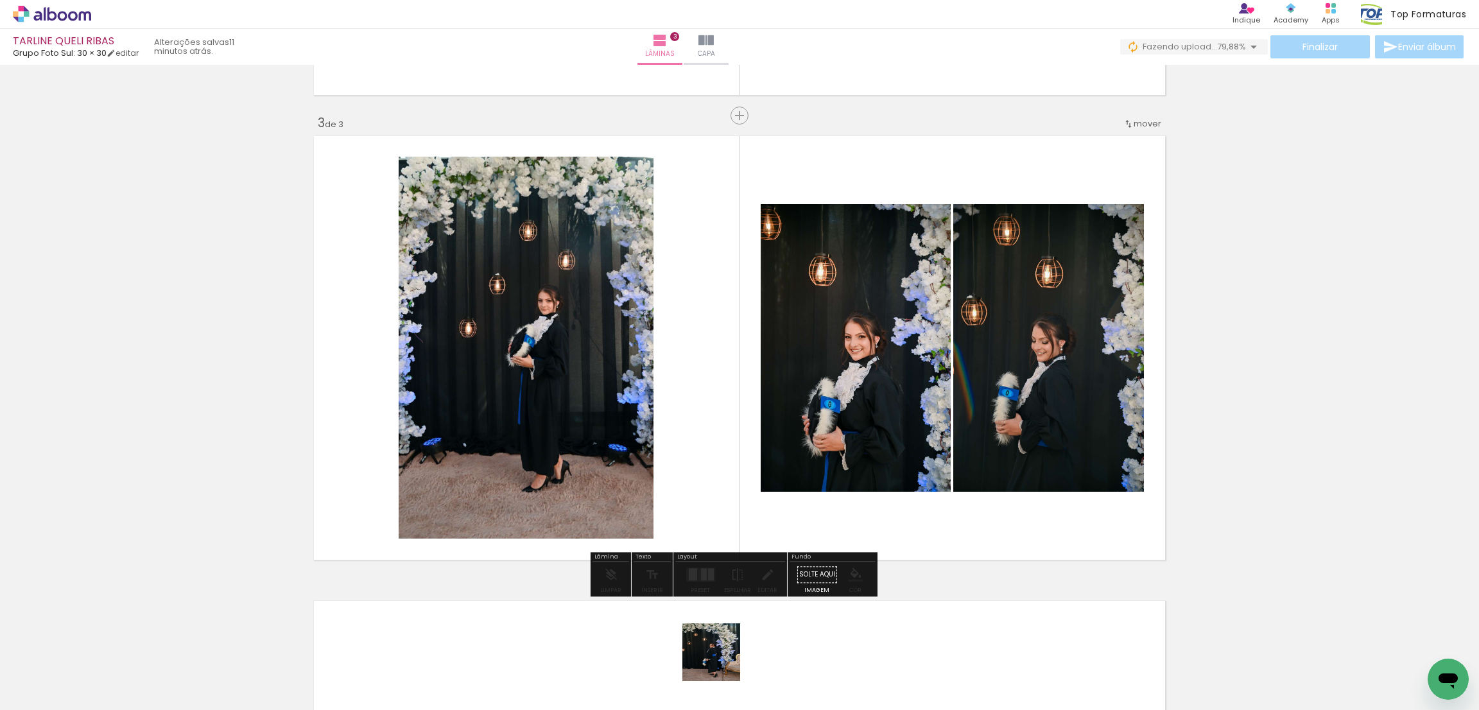
drag, startPoint x: 721, startPoint y: 662, endPoint x: 719, endPoint y: 622, distance: 39.9
click at [730, 457] on quentale-workspace at bounding box center [739, 355] width 1479 height 710
